Goal: Communication & Community: Answer question/provide support

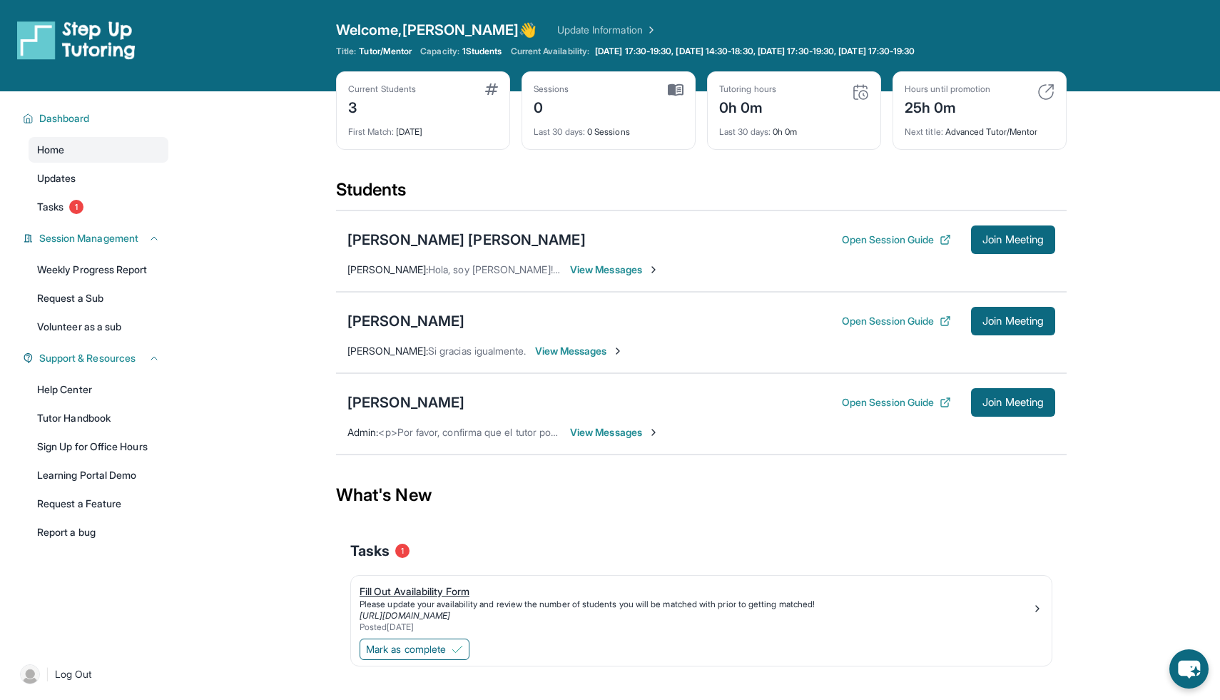
click at [439, 588] on div "Fill Out Availability Form" at bounding box center [695, 591] width 672 height 14
click at [482, 47] on span "1 Students" at bounding box center [482, 51] width 40 height 11
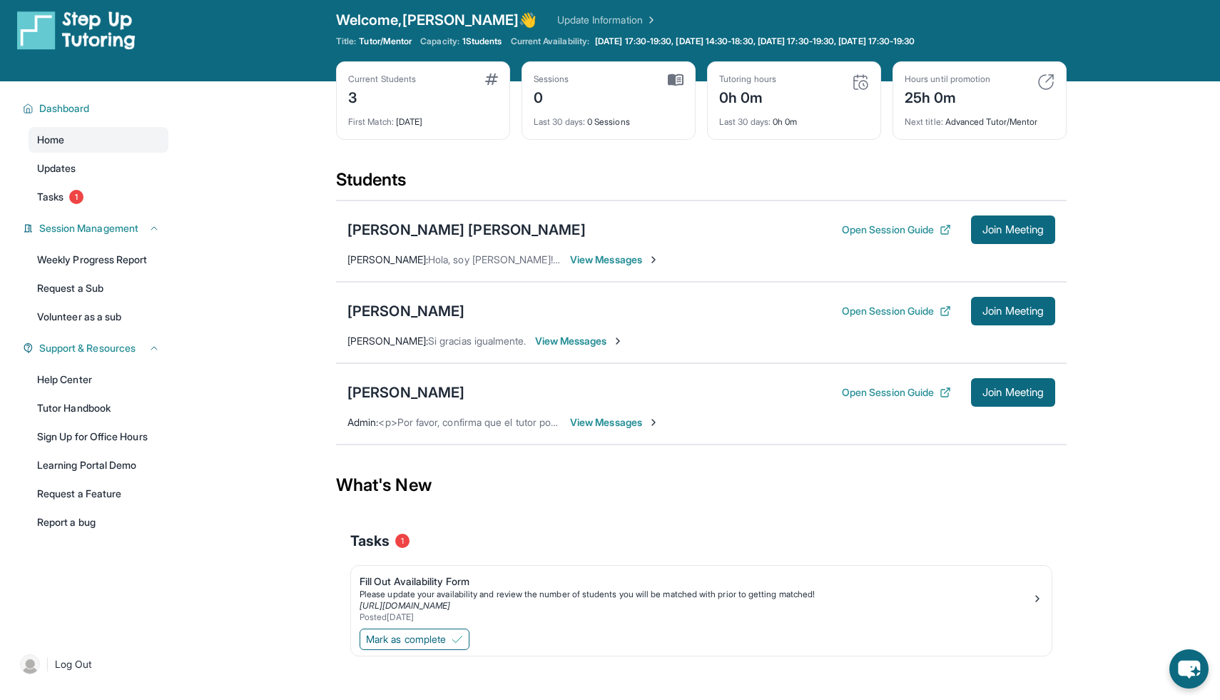
scroll to position [11, 0]
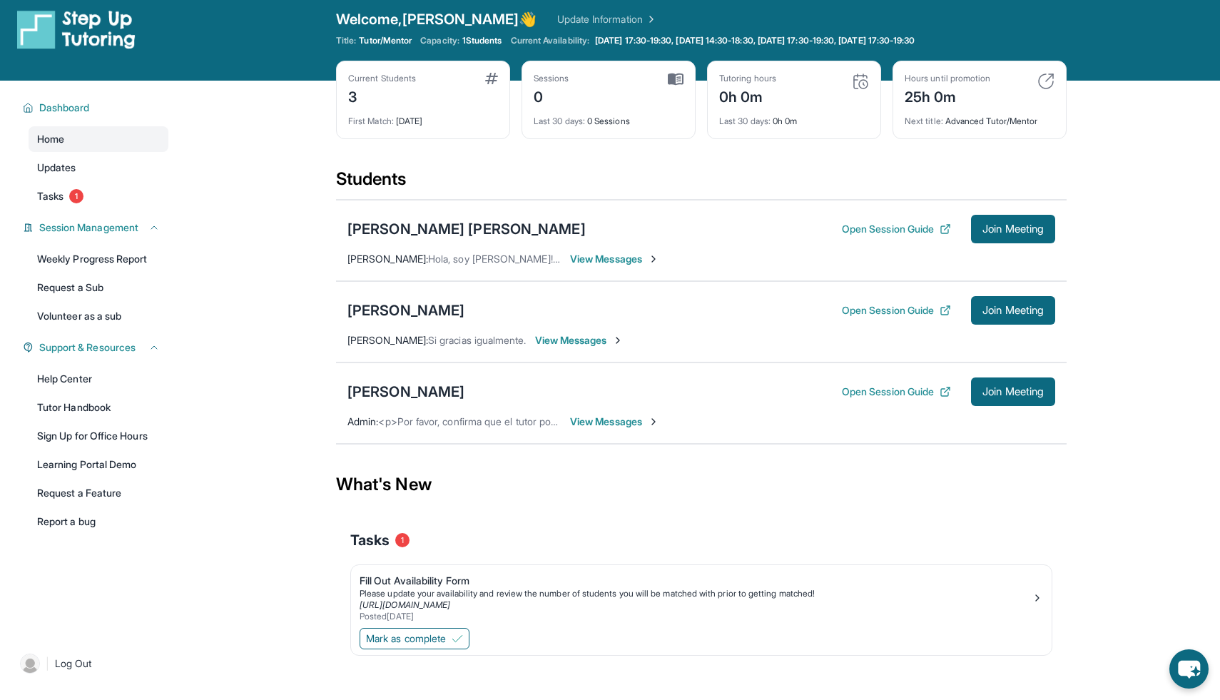
click at [623, 421] on span "View Messages" at bounding box center [614, 421] width 89 height 14
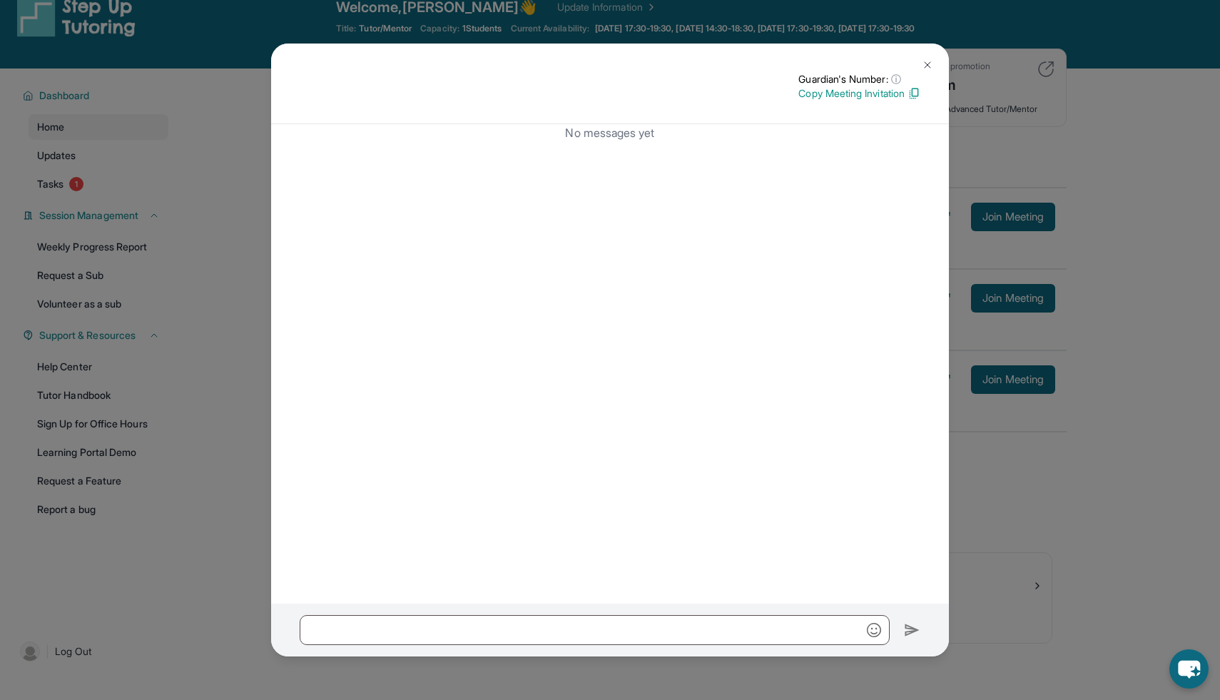
scroll to position [0, 0]
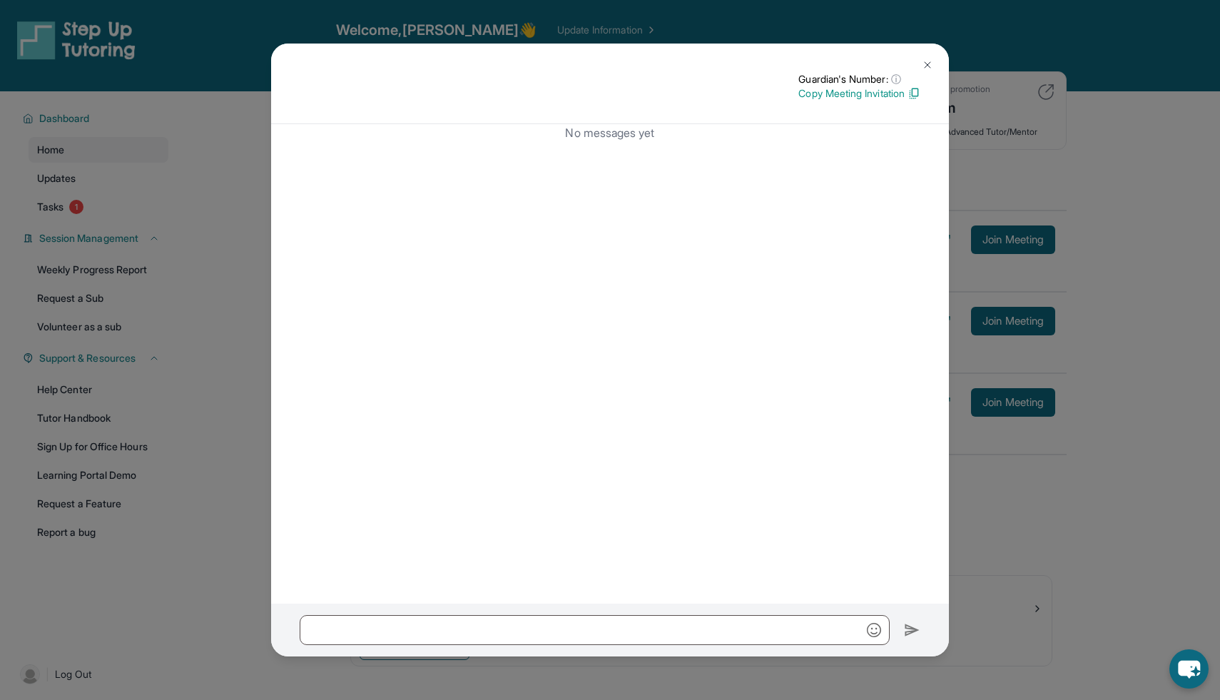
click at [929, 64] on img at bounding box center [926, 64] width 11 height 11
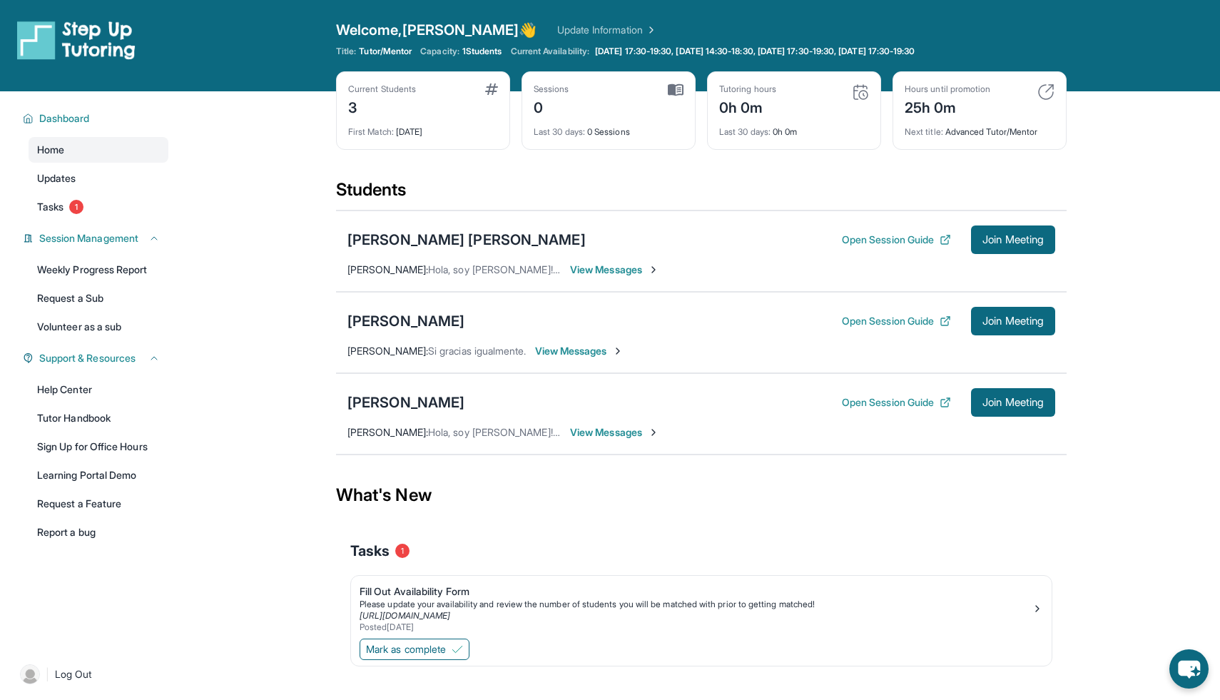
click at [621, 432] on span "View Messages" at bounding box center [614, 432] width 89 height 14
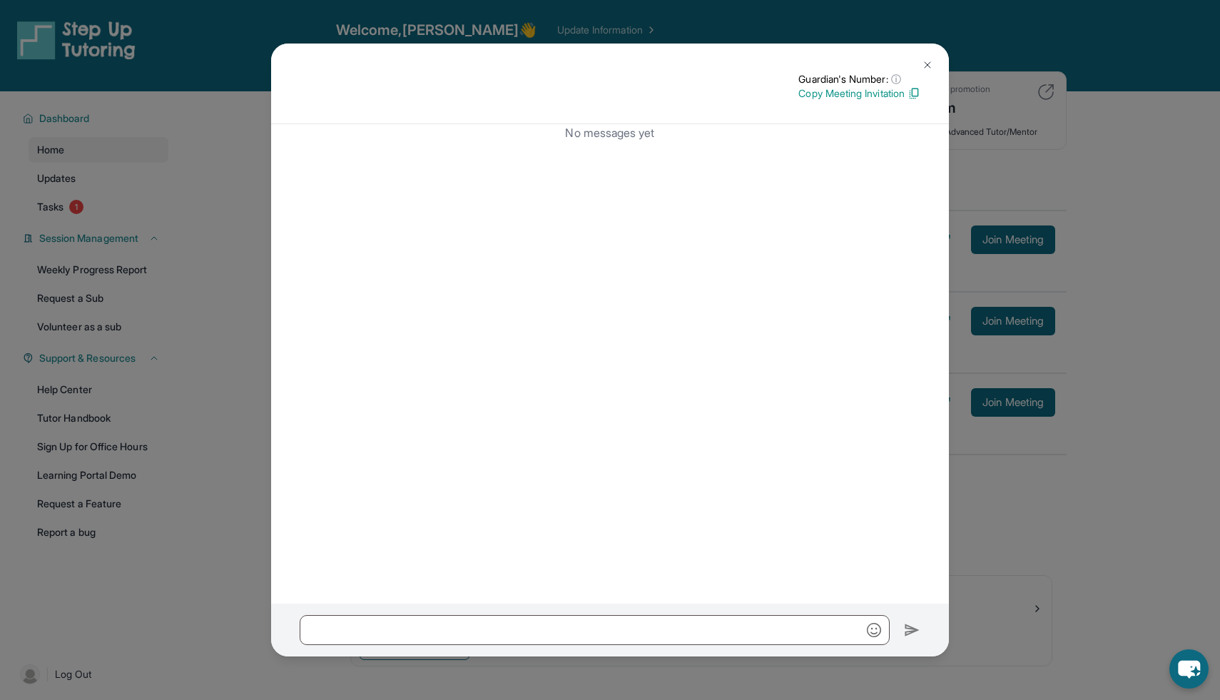
click at [924, 63] on img at bounding box center [926, 64] width 11 height 11
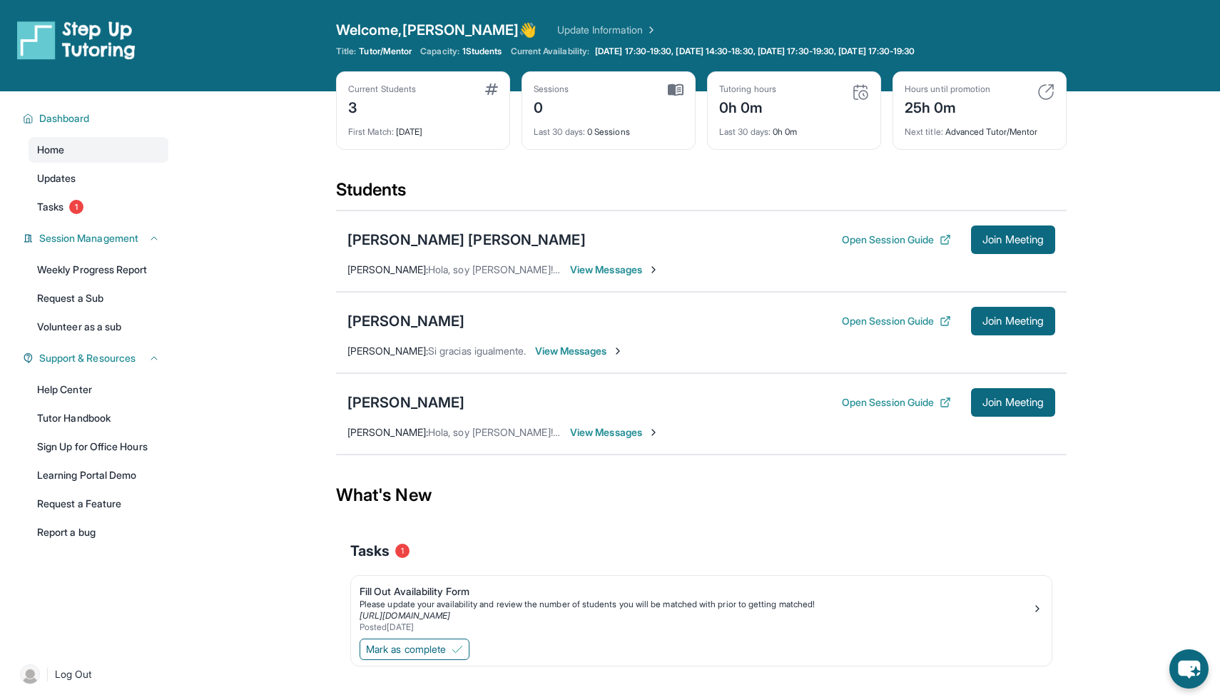
click at [598, 345] on span "View Messages" at bounding box center [579, 351] width 89 height 14
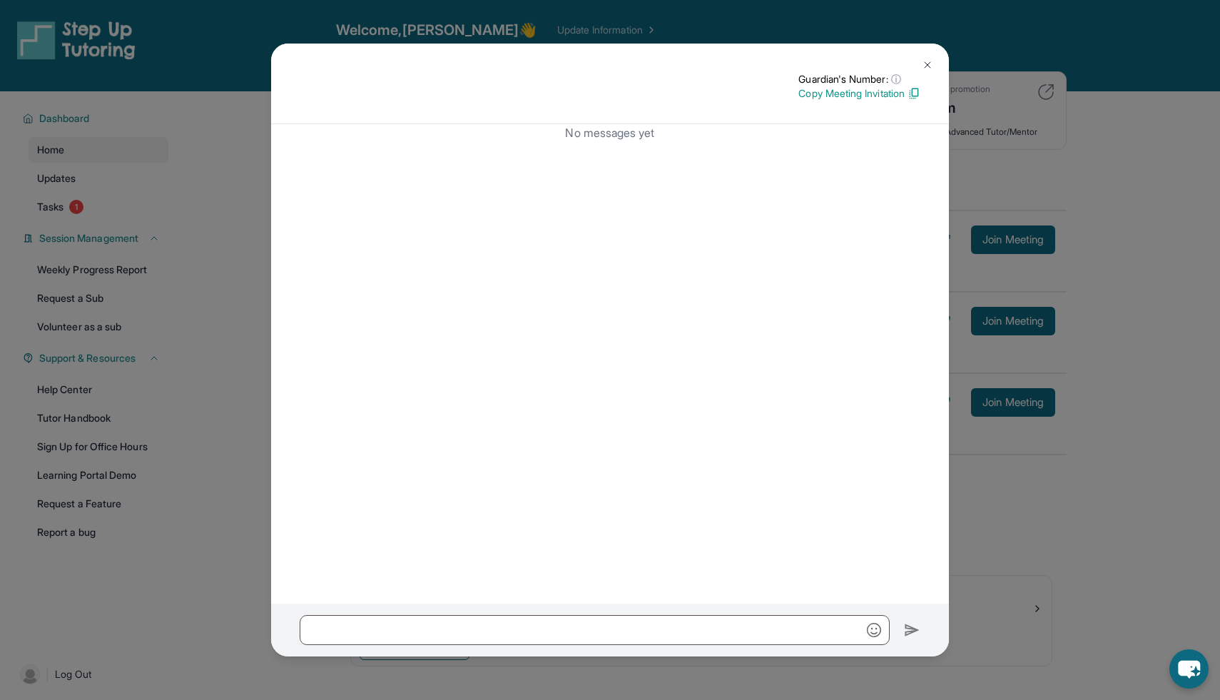
click at [925, 61] on img at bounding box center [926, 64] width 11 height 11
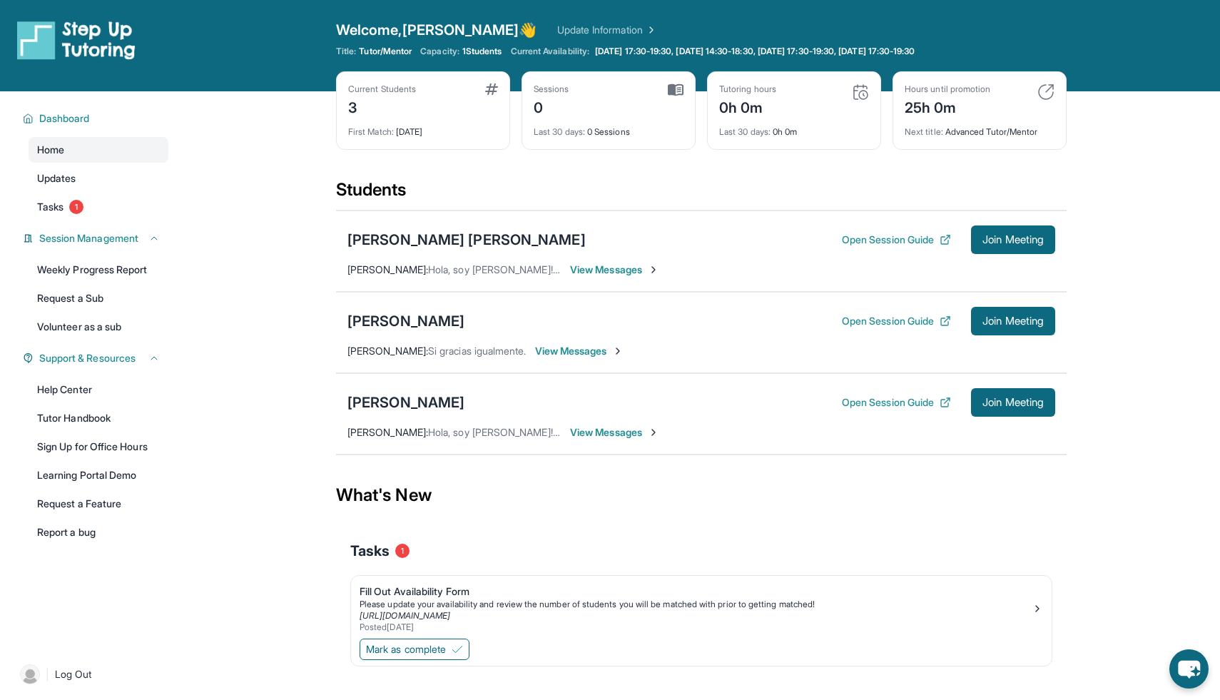
click at [453, 432] on span "Hola, soy Valeria! Seré la tutora de su hijo Emanuel :) Nuestra primera sesión …" at bounding box center [1209, 432] width 1562 height 12
click at [408, 432] on span "Valeria Valencia :" at bounding box center [387, 432] width 81 height 12
click at [609, 268] on span "View Messages" at bounding box center [614, 269] width 89 height 14
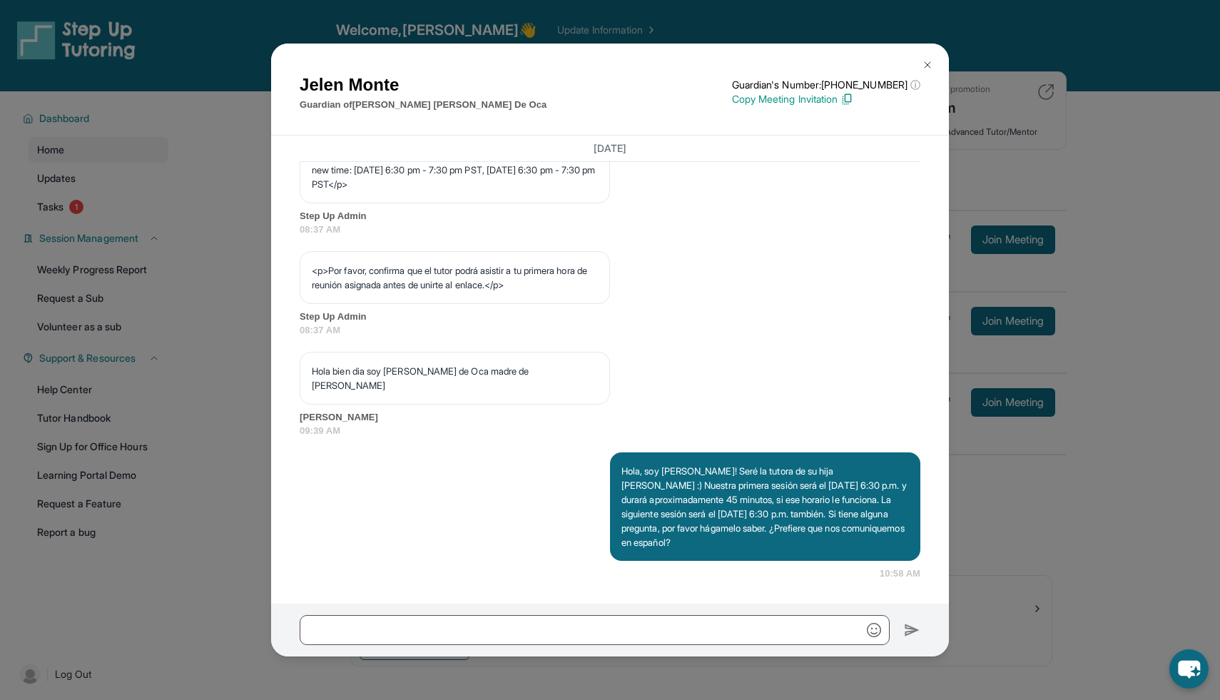
scroll to position [867, 0]
click at [924, 66] on img at bounding box center [926, 64] width 11 height 11
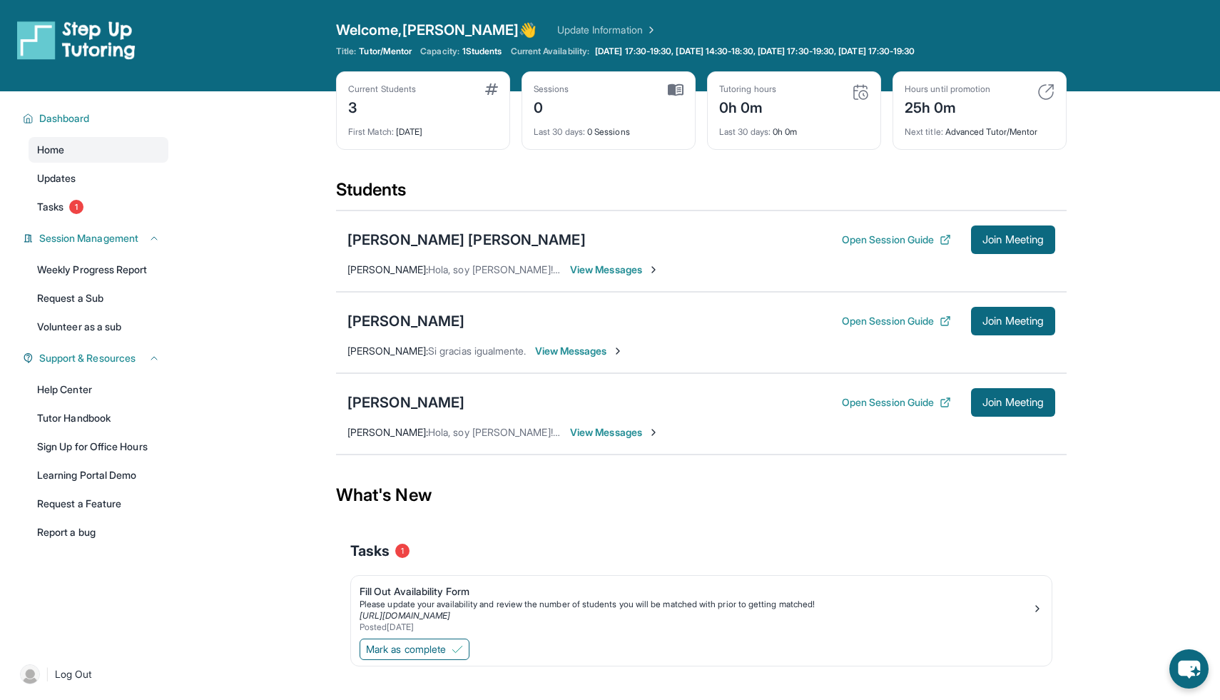
click at [571, 347] on span "View Messages" at bounding box center [579, 351] width 89 height 14
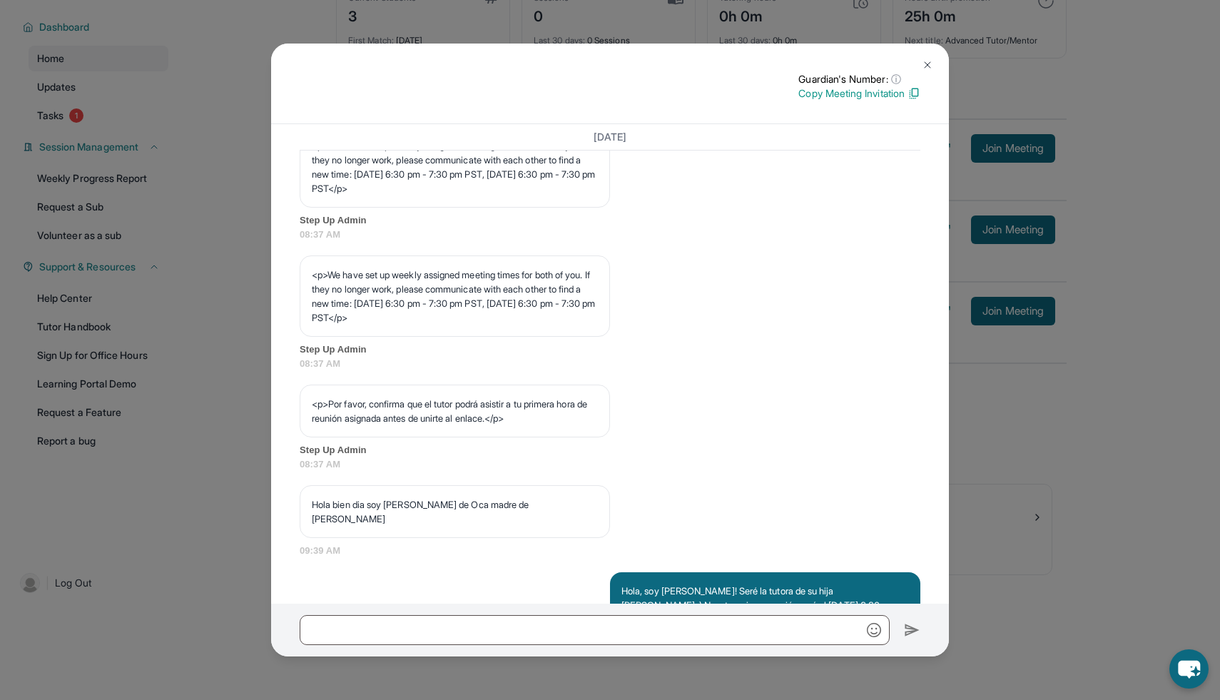
scroll to position [842, 0]
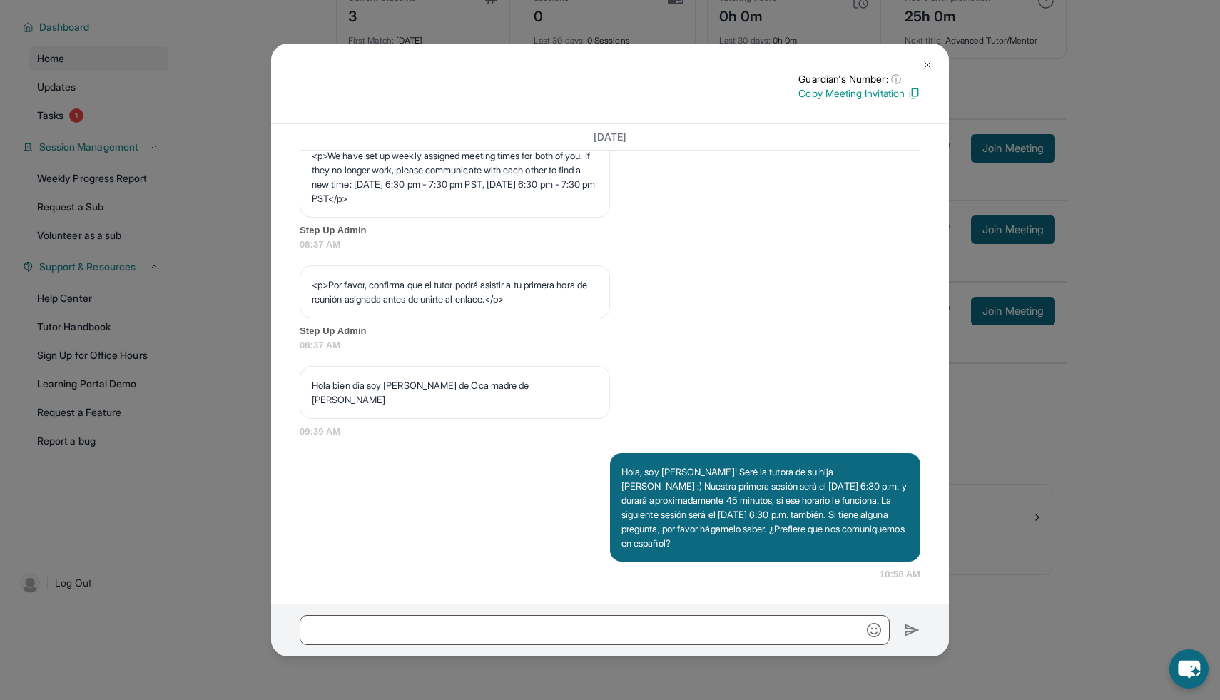
click at [923, 66] on img at bounding box center [926, 64] width 11 height 11
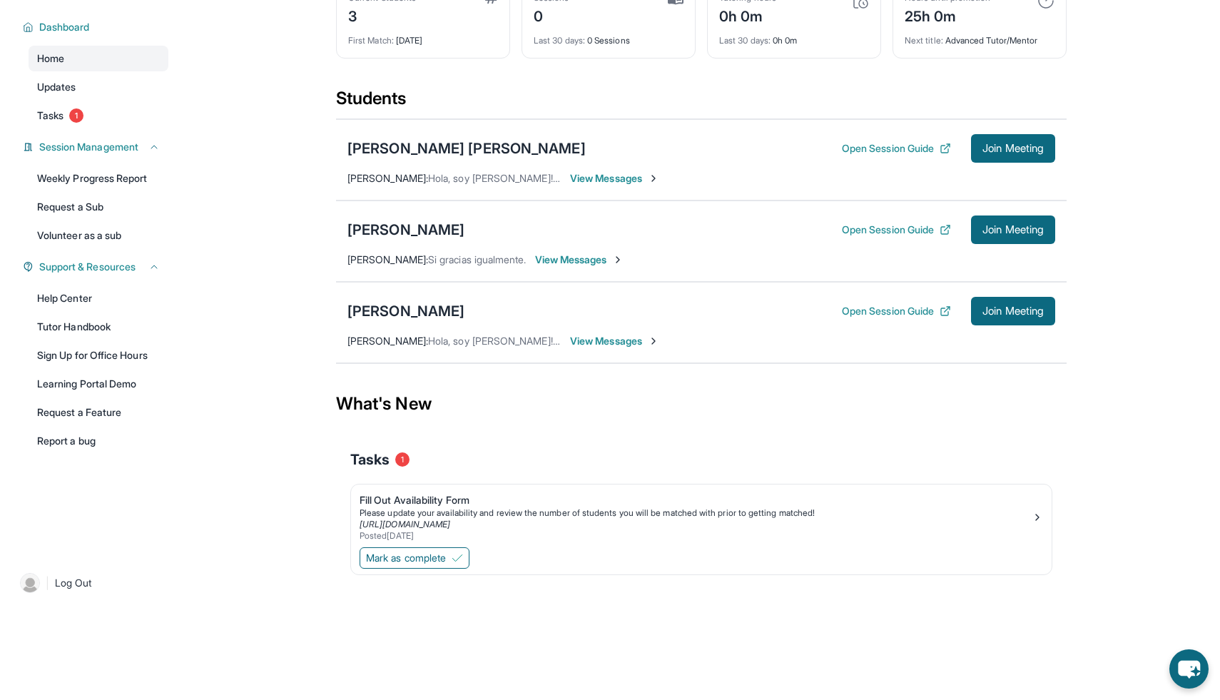
click at [619, 342] on span "View Messages" at bounding box center [614, 341] width 89 height 14
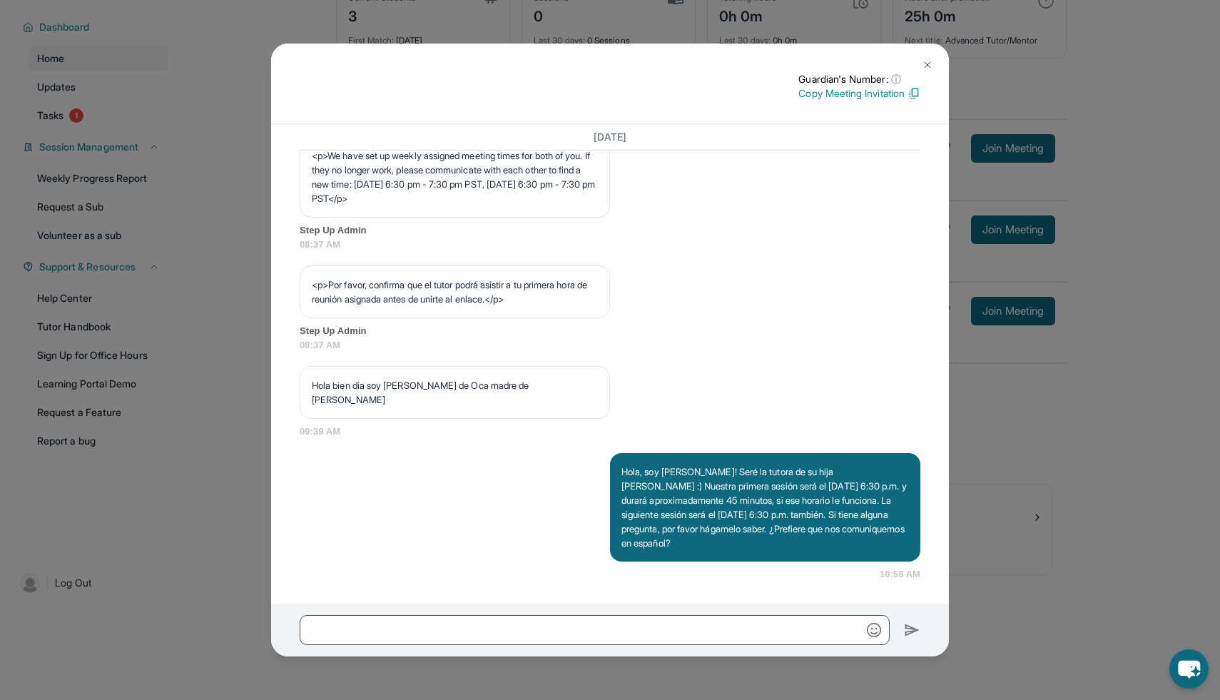
click at [921, 62] on img at bounding box center [926, 64] width 11 height 11
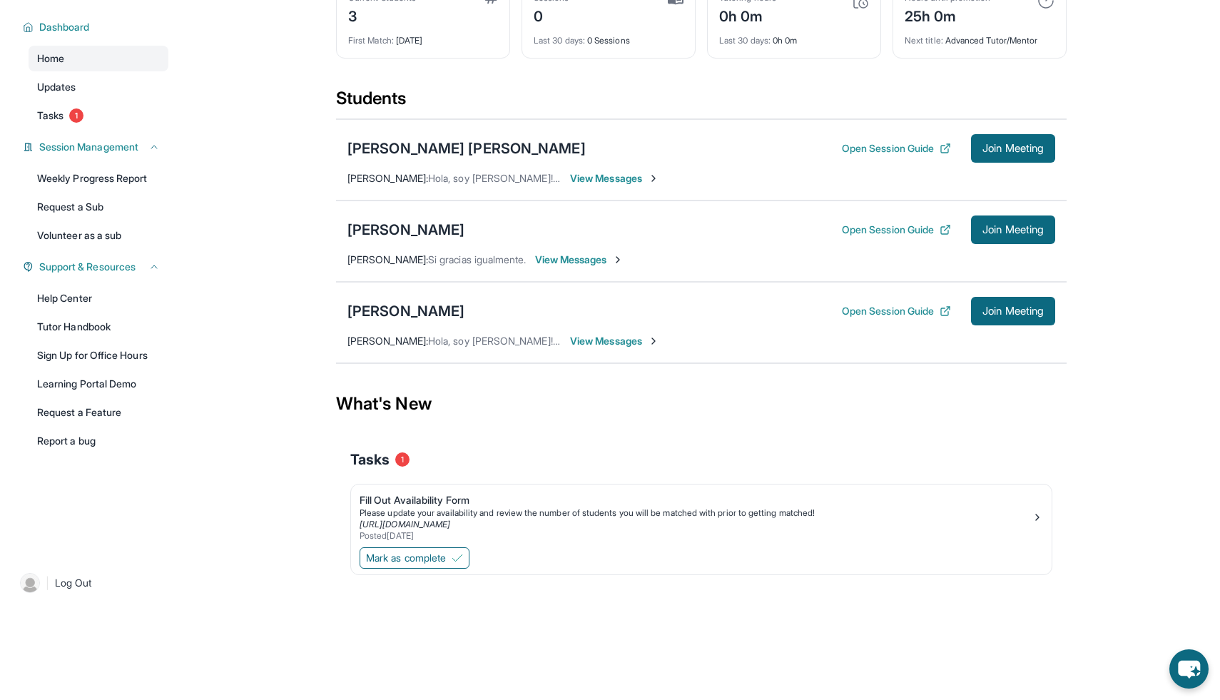
click at [602, 342] on span "View Messages" at bounding box center [614, 341] width 89 height 14
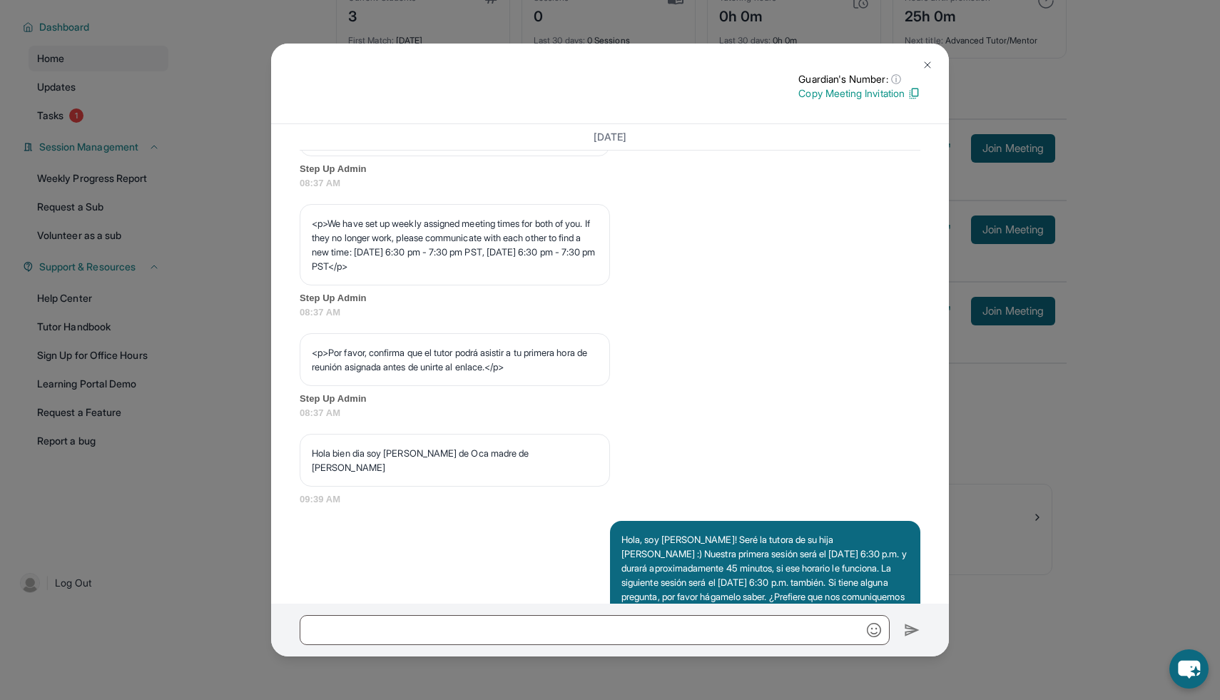
scroll to position [752, 0]
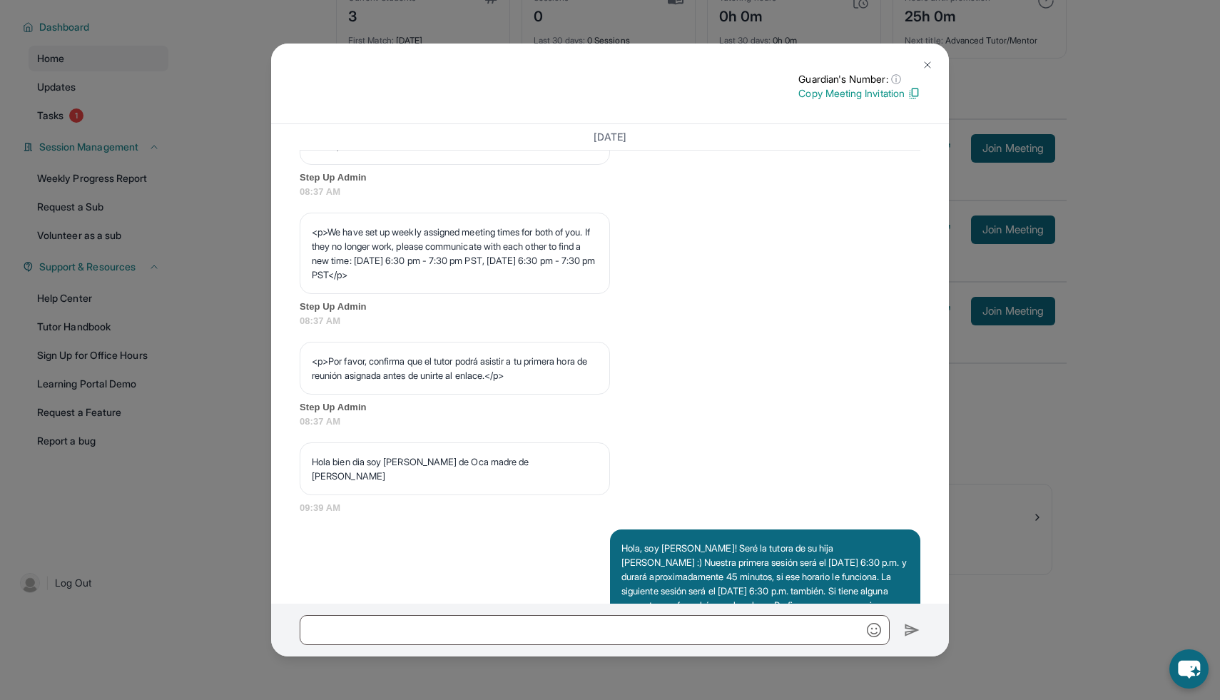
click at [920, 70] on button at bounding box center [927, 65] width 29 height 29
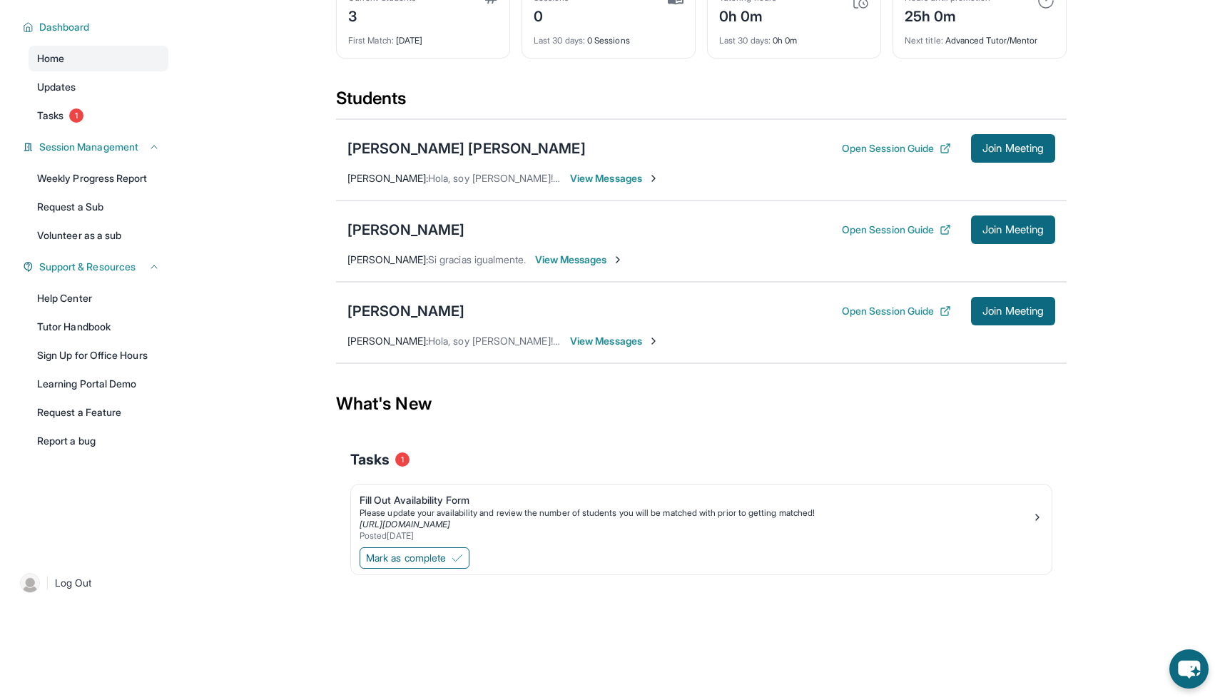
click at [609, 175] on span "View Messages" at bounding box center [614, 178] width 89 height 14
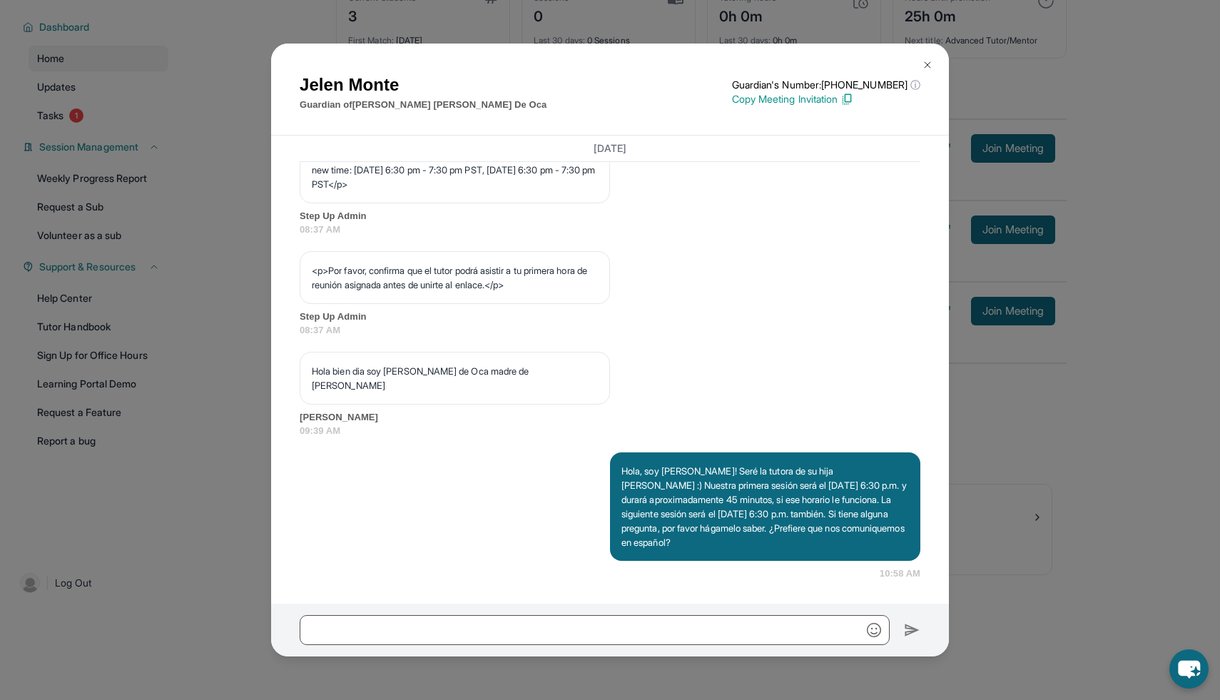
scroll to position [867, 0]
click at [924, 64] on img at bounding box center [926, 64] width 11 height 11
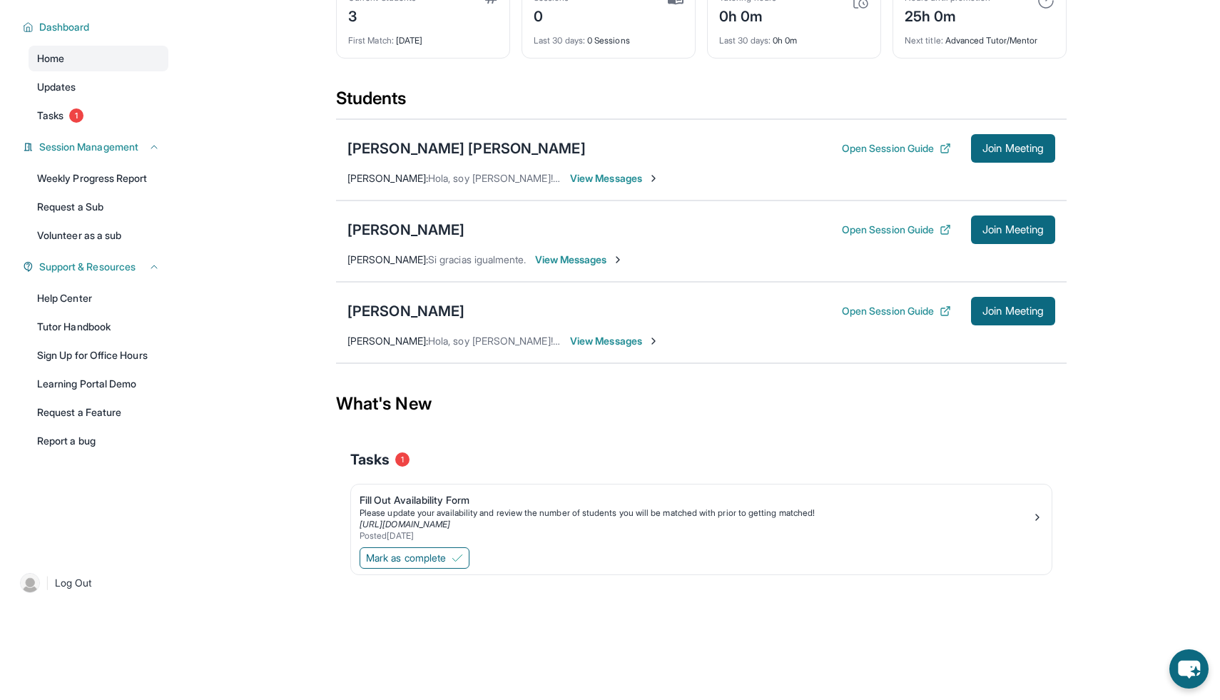
click at [633, 340] on span "View Messages" at bounding box center [614, 341] width 89 height 14
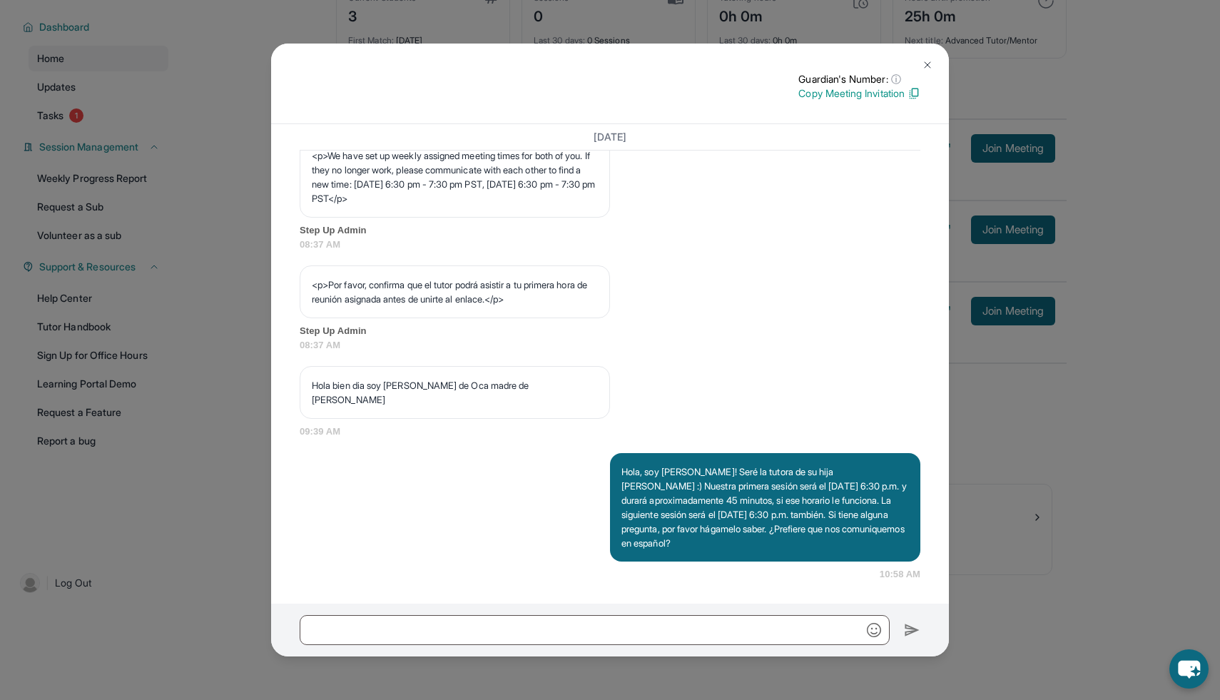
scroll to position [842, 0]
click at [918, 62] on button at bounding box center [927, 65] width 29 height 29
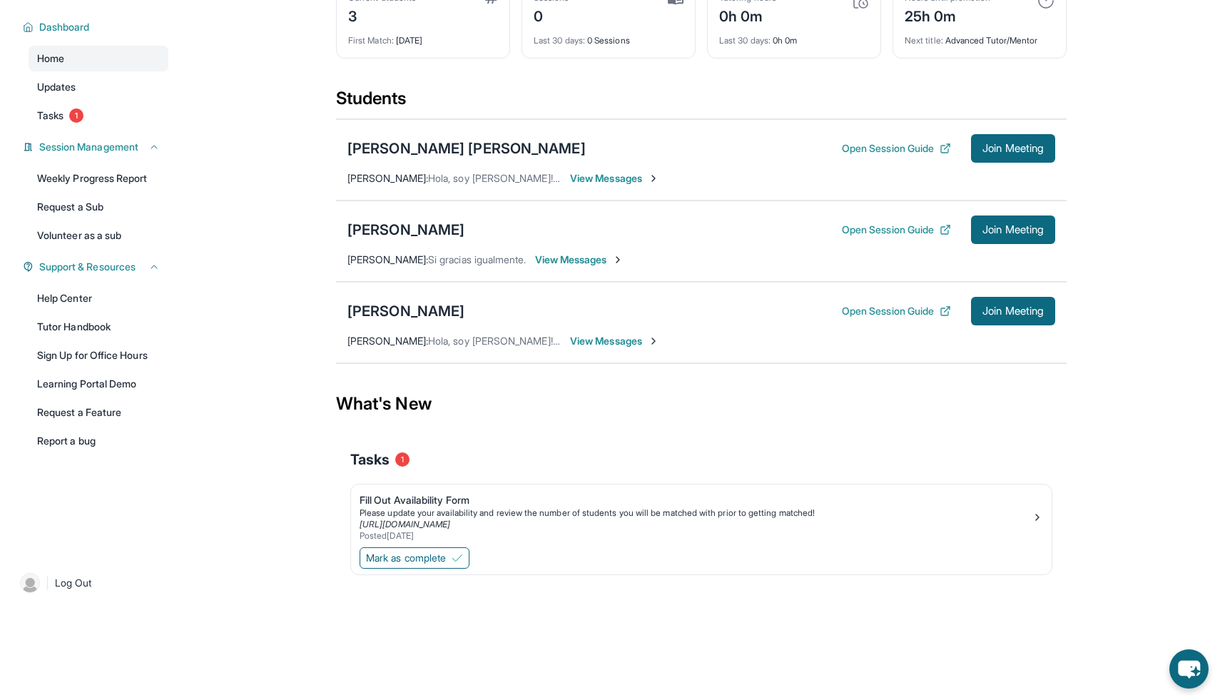
scroll to position [0, 0]
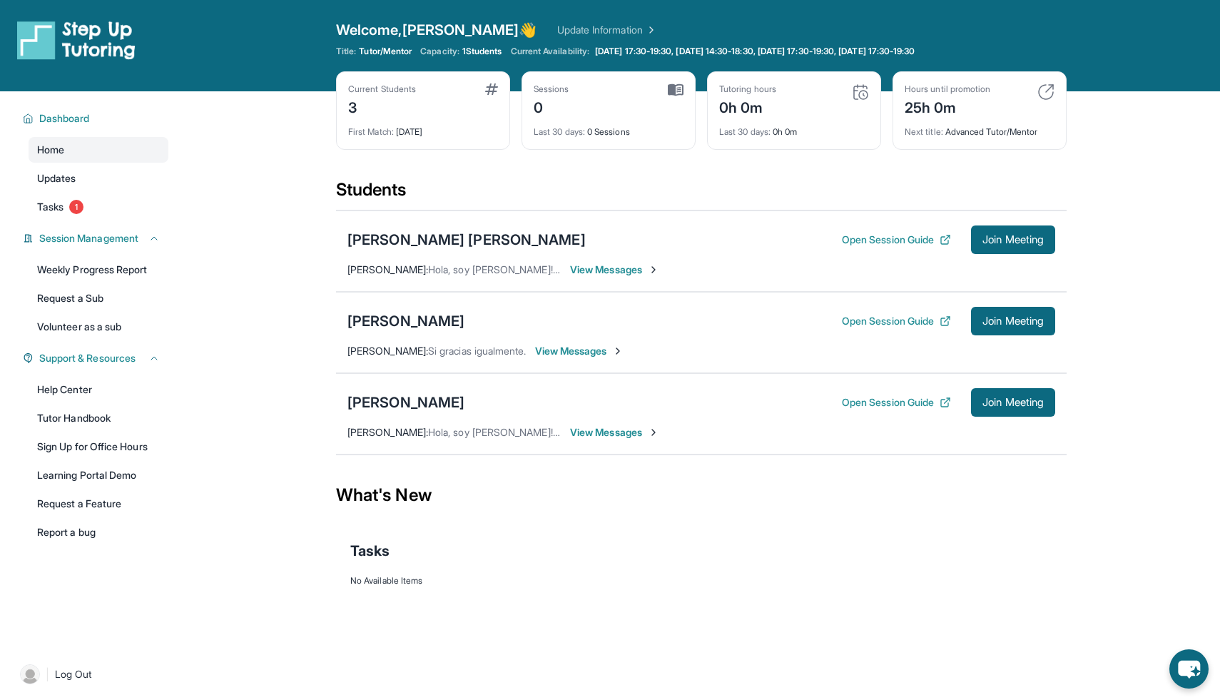
click at [638, 263] on span "View Messages" at bounding box center [614, 269] width 89 height 14
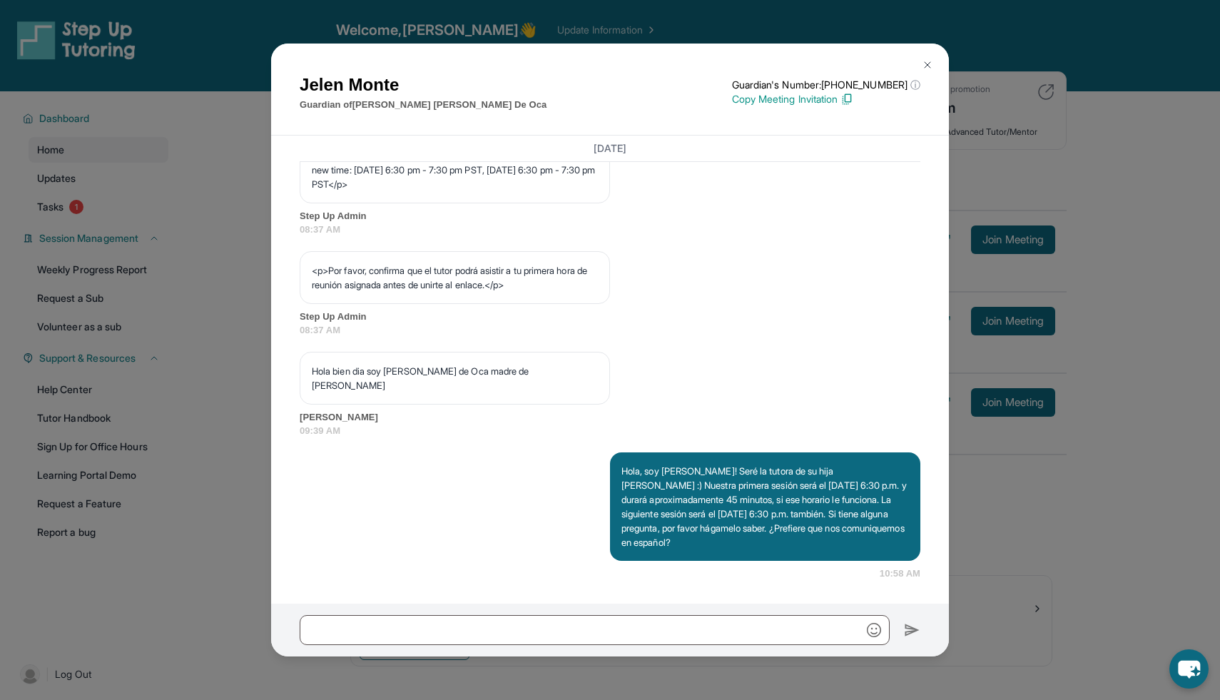
scroll to position [867, 0]
click at [930, 58] on button at bounding box center [927, 65] width 29 height 29
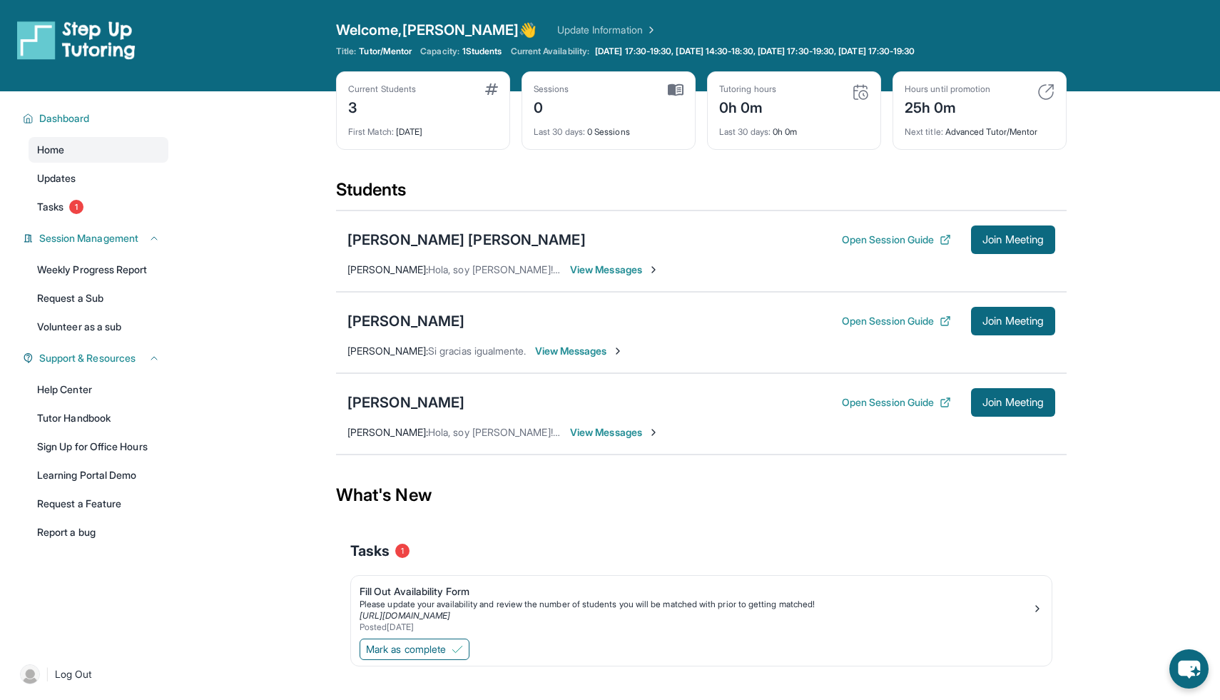
click at [593, 429] on span "View Messages" at bounding box center [614, 432] width 89 height 14
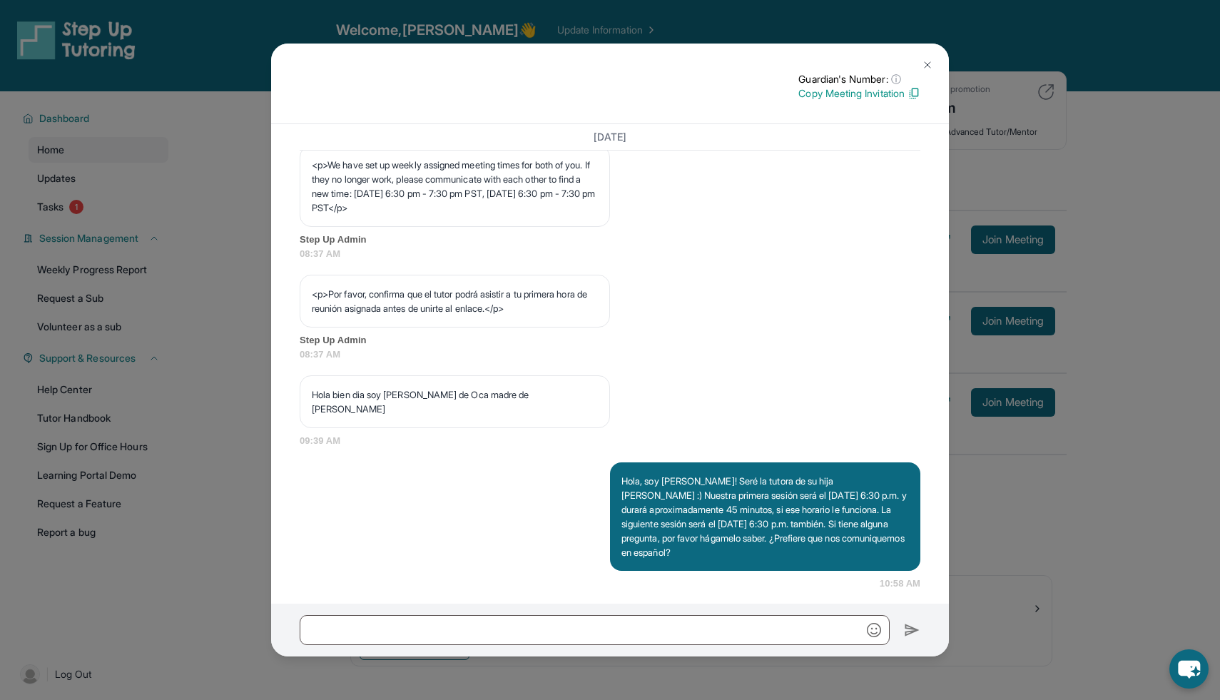
scroll to position [842, 0]
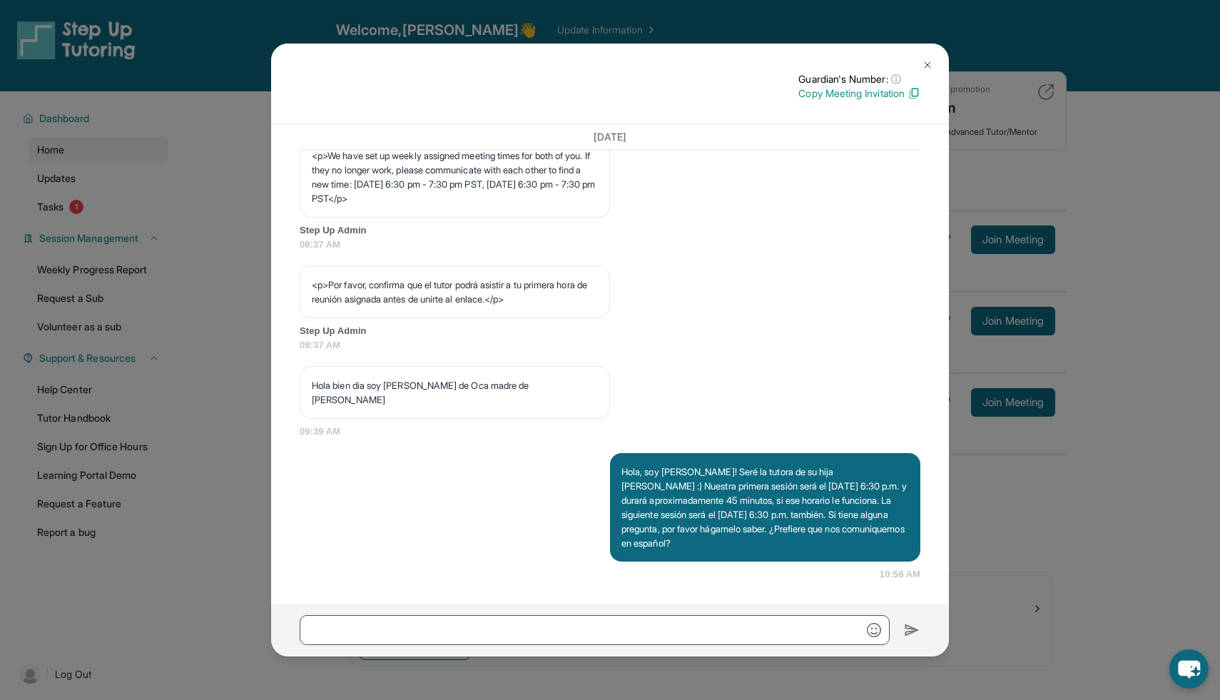
click at [926, 61] on img at bounding box center [926, 64] width 11 height 11
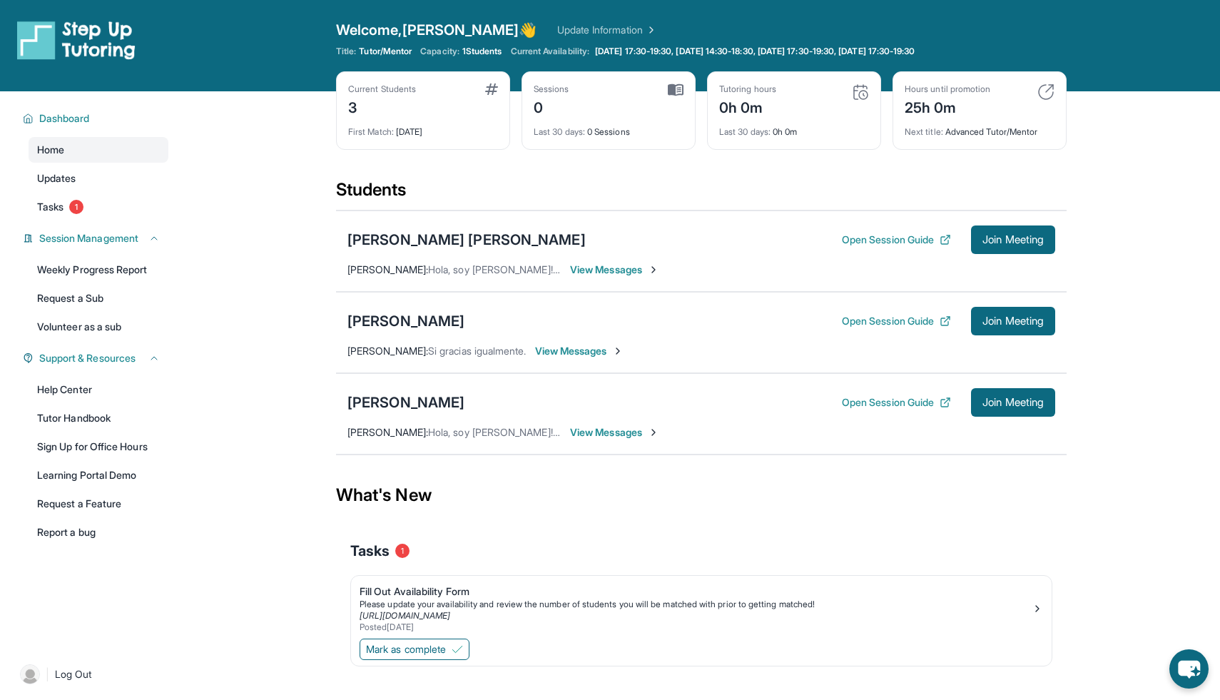
click at [596, 354] on span "View Messages" at bounding box center [579, 351] width 89 height 14
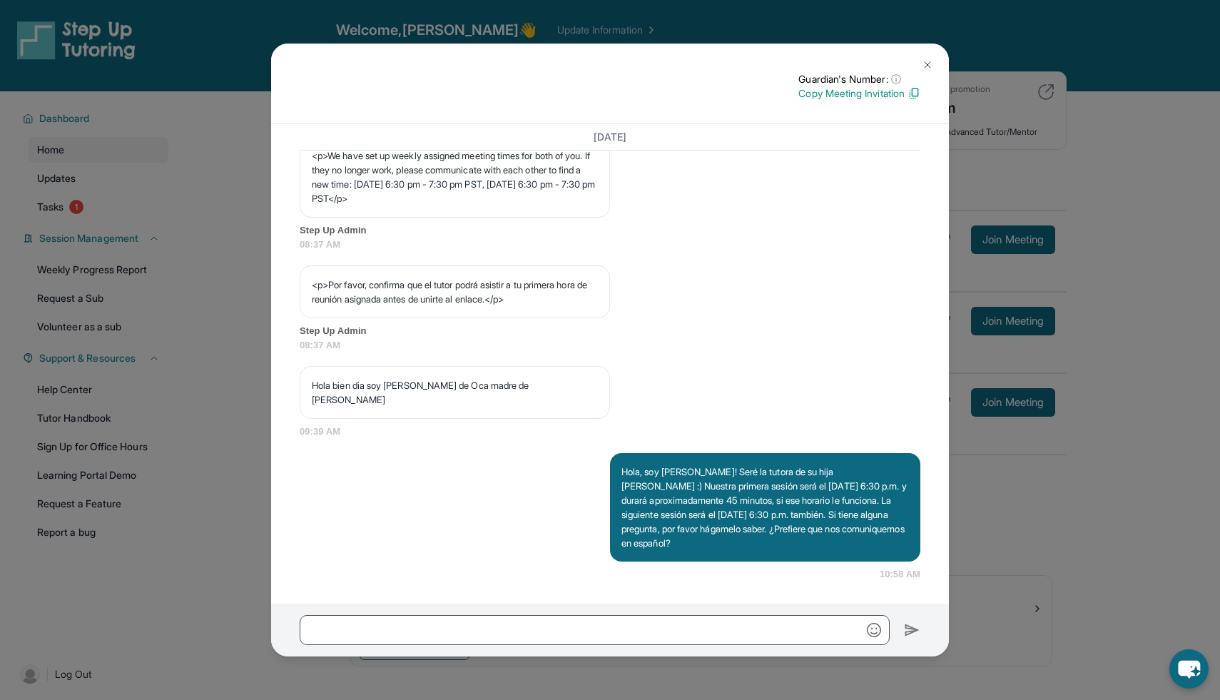
click at [922, 59] on img at bounding box center [926, 64] width 11 height 11
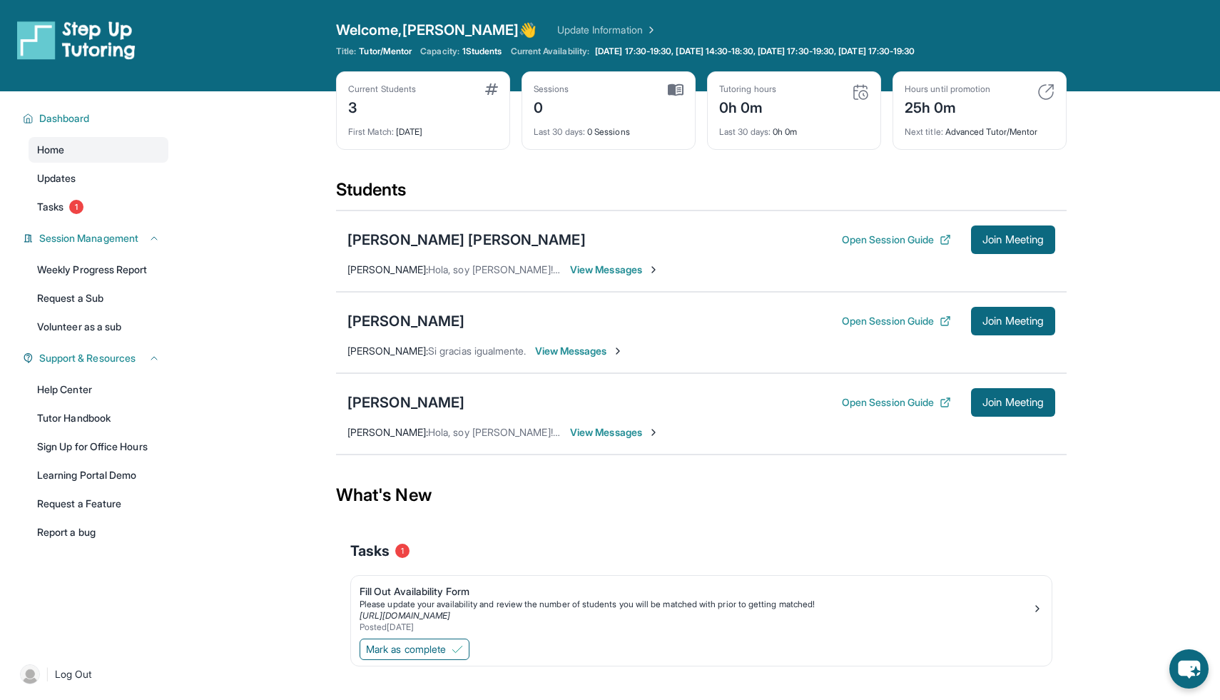
click at [628, 439] on span "View Messages" at bounding box center [614, 432] width 89 height 14
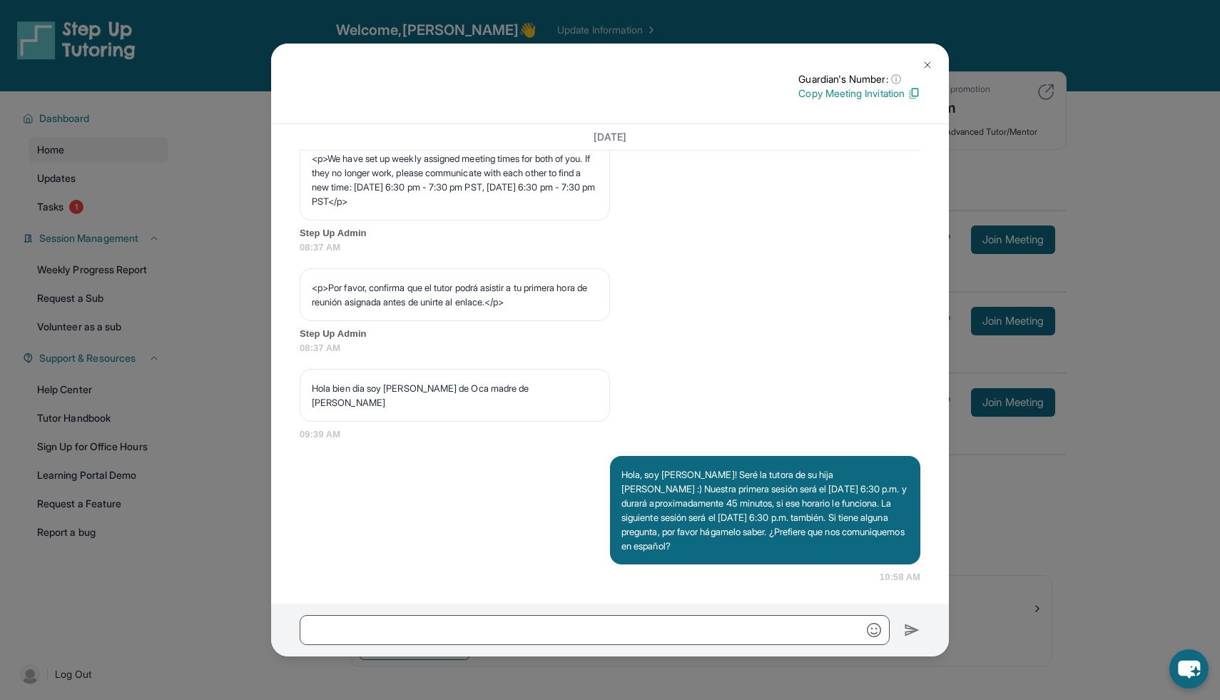
scroll to position [814, 0]
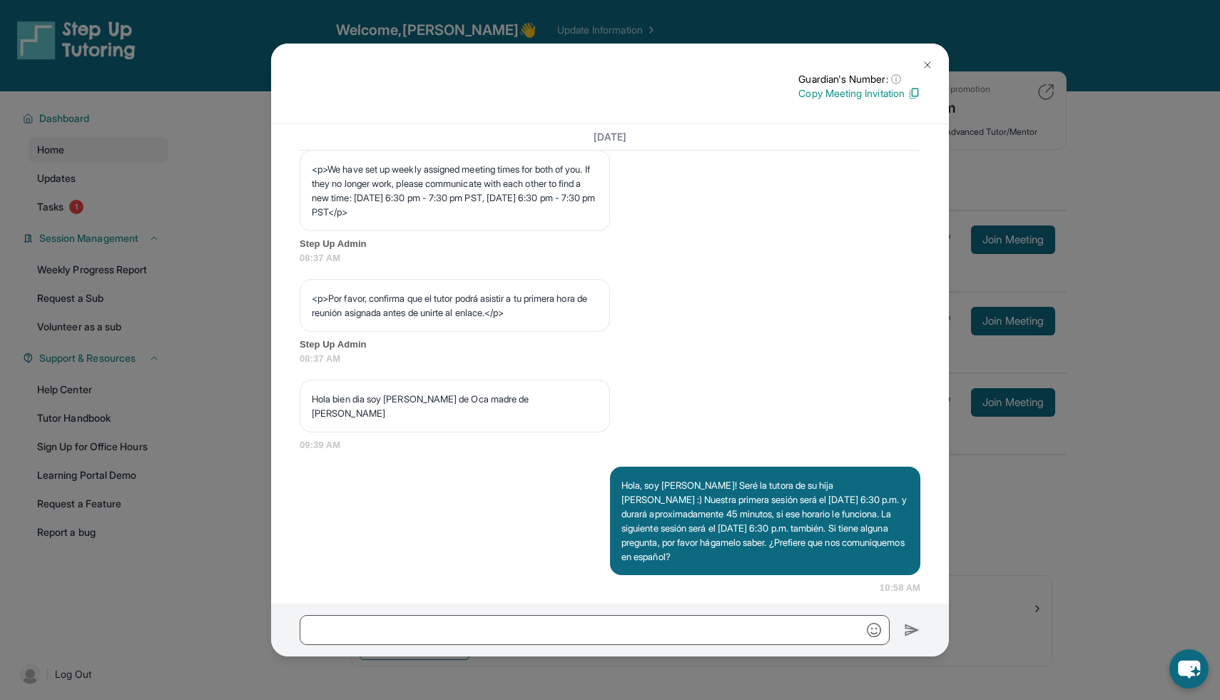
click at [926, 65] on img at bounding box center [926, 64] width 11 height 11
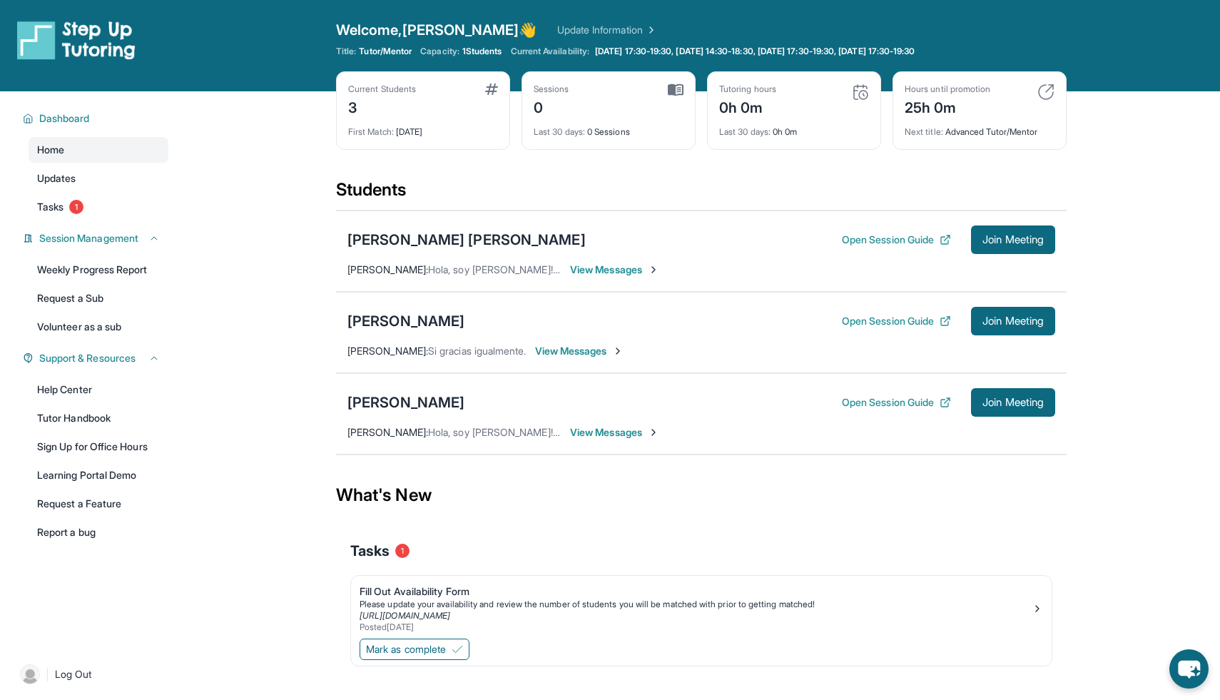
scroll to position [91, 0]
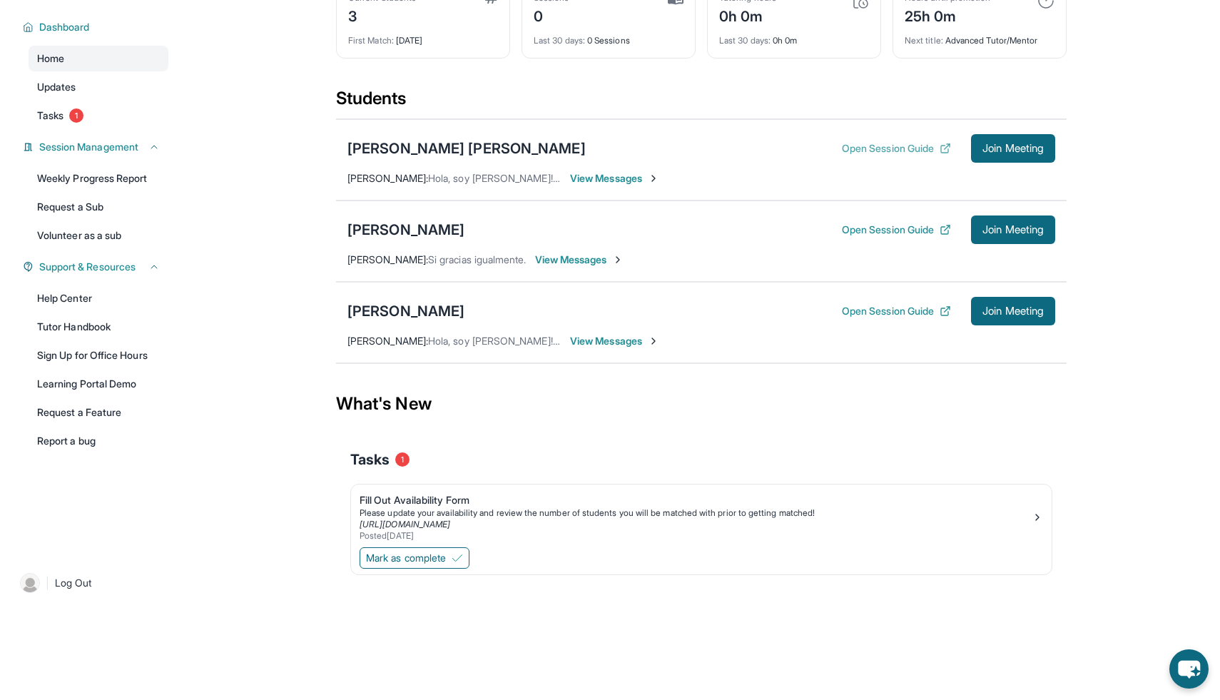
click at [902, 141] on button "Open Session Guide" at bounding box center [896, 148] width 109 height 14
click at [864, 228] on button "Open Session Guide" at bounding box center [896, 230] width 109 height 14
click at [882, 312] on button "Open Session Guide" at bounding box center [896, 311] width 109 height 14
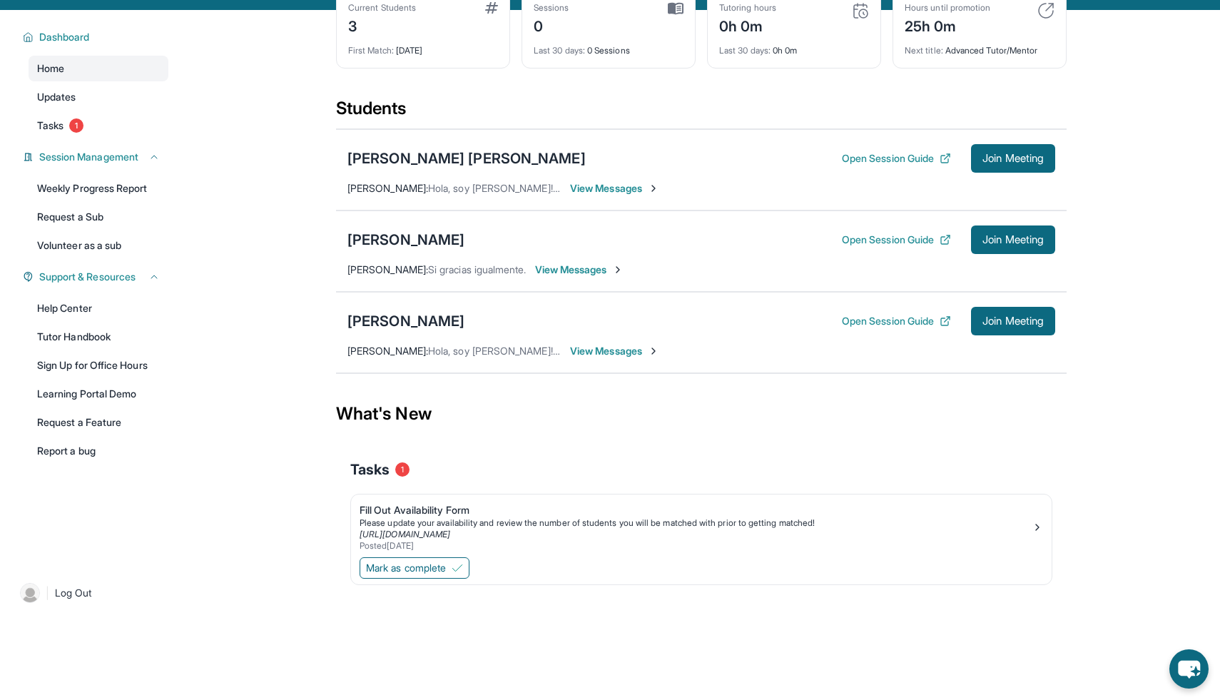
scroll to position [0, 0]
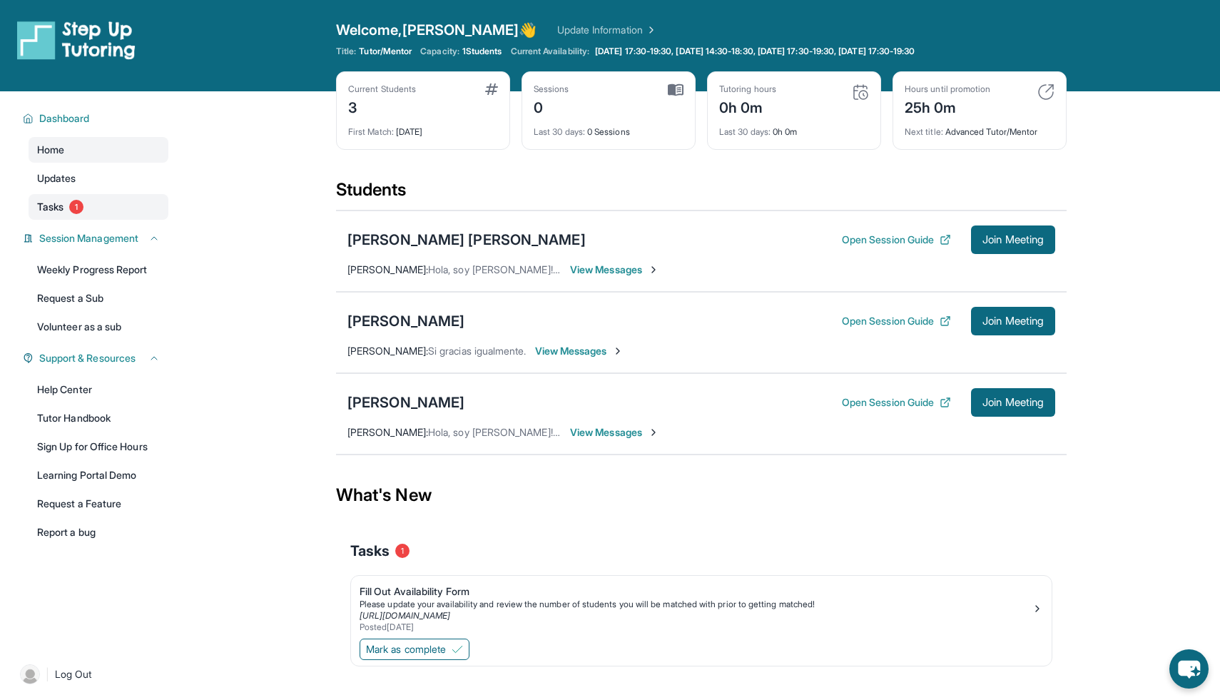
click at [138, 200] on link "Tasks 1" at bounding box center [99, 207] width 140 height 26
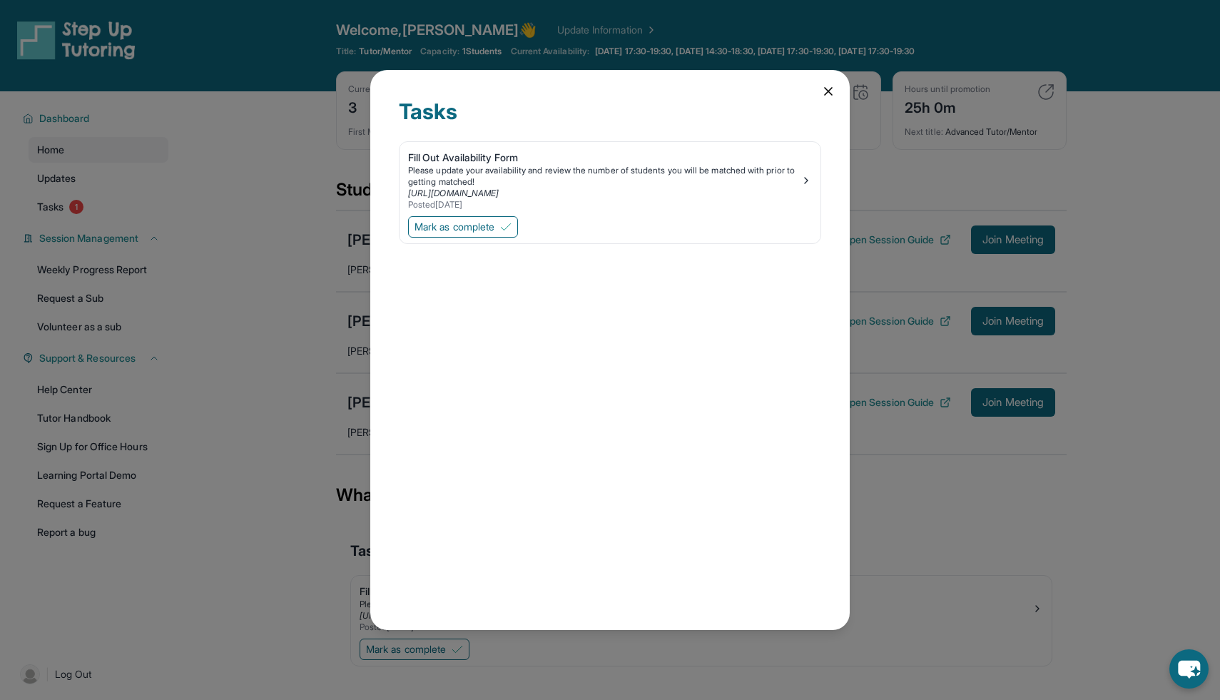
click at [828, 91] on icon at bounding box center [827, 91] width 7 height 7
